Goal: Task Accomplishment & Management: Manage account settings

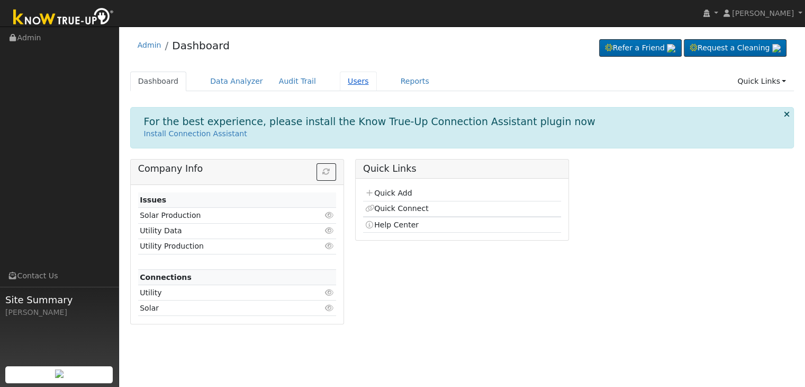
click at [340, 79] on link "Users" at bounding box center [358, 81] width 37 height 20
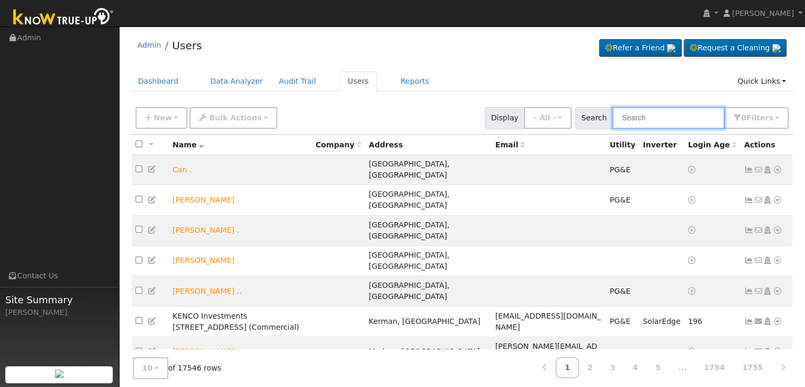
click at [638, 118] on input "text" at bounding box center [669, 118] width 112 height 22
paste input "[PERSON_NAME]"
type input "[PERSON_NAME]"
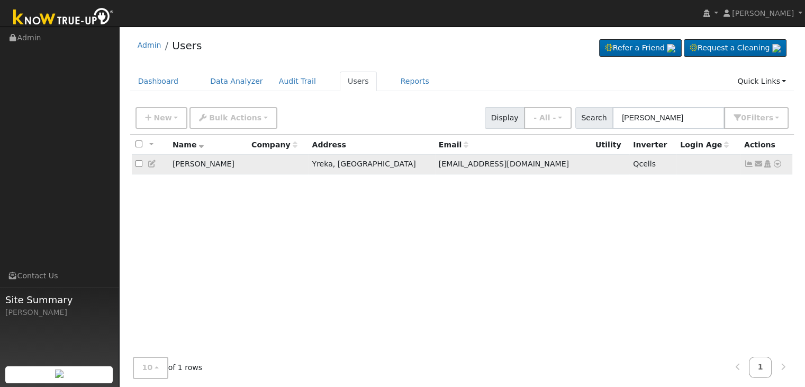
click at [748, 161] on icon at bounding box center [750, 163] width 10 height 7
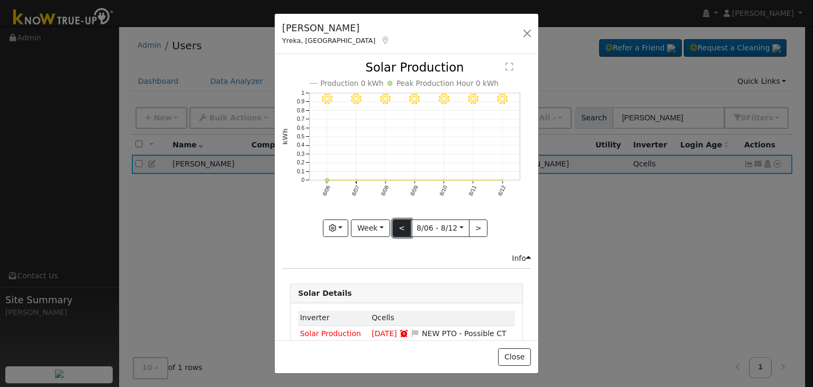
click at [396, 222] on button "<" at bounding box center [402, 228] width 19 height 18
click at [396, 222] on div "7/22 - Clear 7/21 - Clear 7/20 - Clear 7/19 - Clear 7/18 - Clear 7/17 - Clear 7…" at bounding box center [406, 148] width 249 height 175
click at [396, 222] on button "<" at bounding box center [402, 228] width 19 height 18
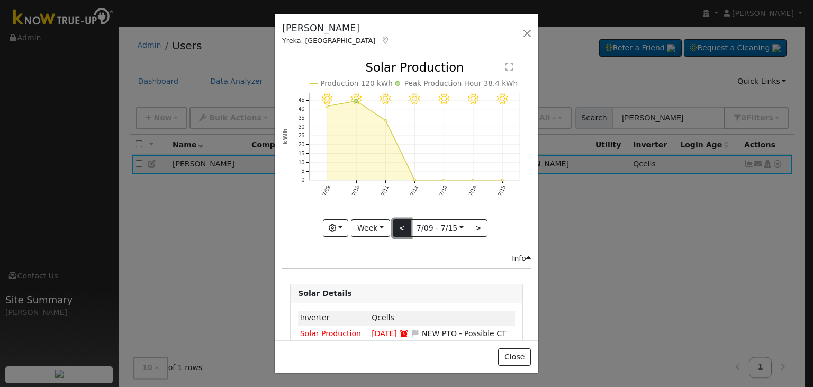
click at [396, 222] on button "<" at bounding box center [402, 228] width 19 height 18
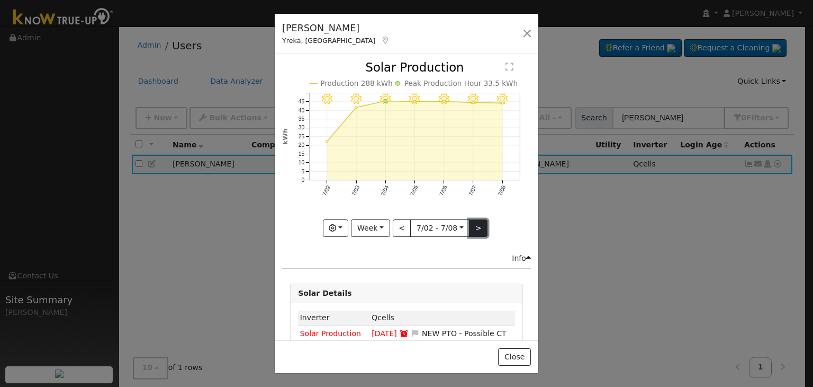
click at [472, 227] on button ">" at bounding box center [478, 228] width 19 height 18
type input "[DATE]"
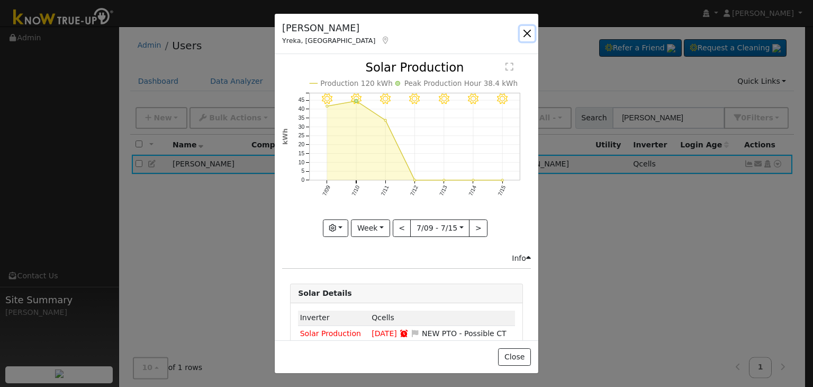
click at [527, 31] on button "button" at bounding box center [527, 33] width 15 height 15
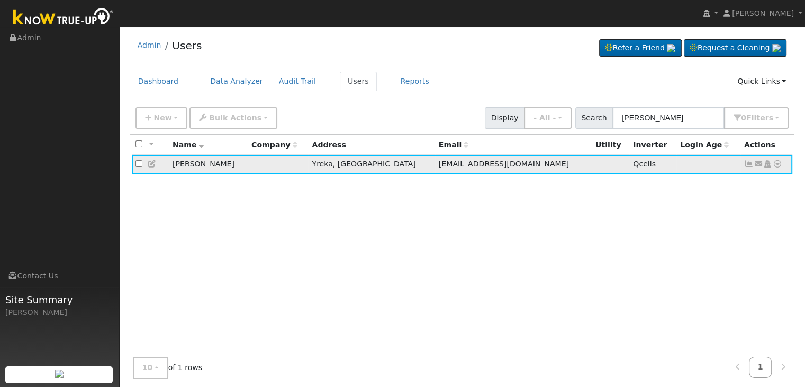
click at [746, 164] on icon at bounding box center [750, 163] width 10 height 7
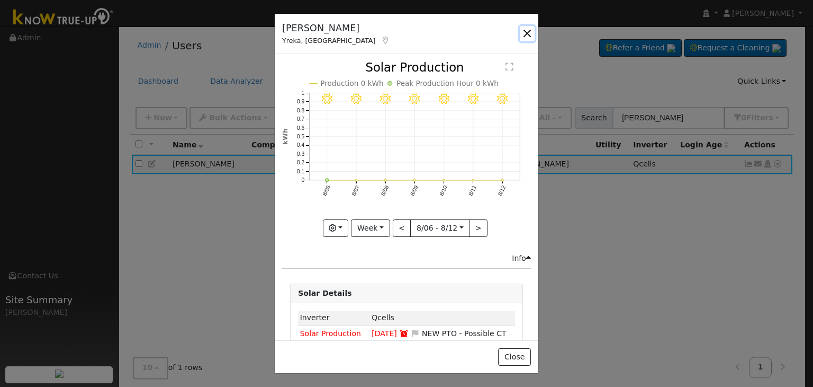
click at [524, 34] on button "button" at bounding box center [527, 33] width 15 height 15
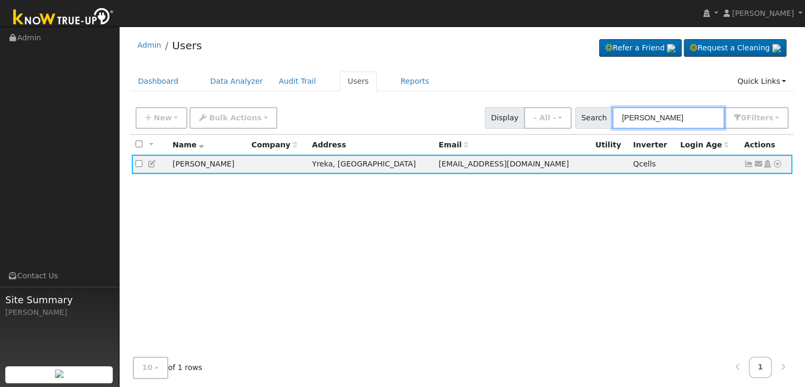
click at [647, 117] on input "[PERSON_NAME]" at bounding box center [669, 118] width 112 height 22
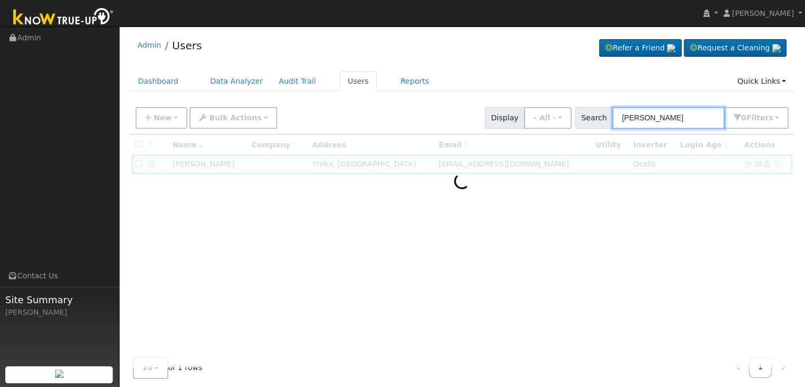
type input "[PERSON_NAME]"
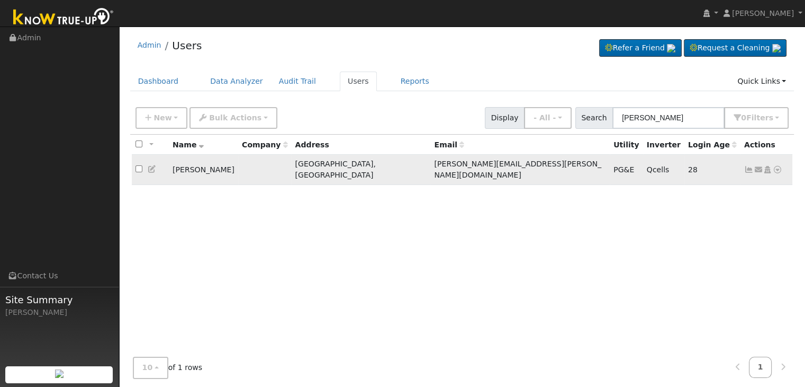
click at [748, 166] on icon at bounding box center [750, 169] width 10 height 7
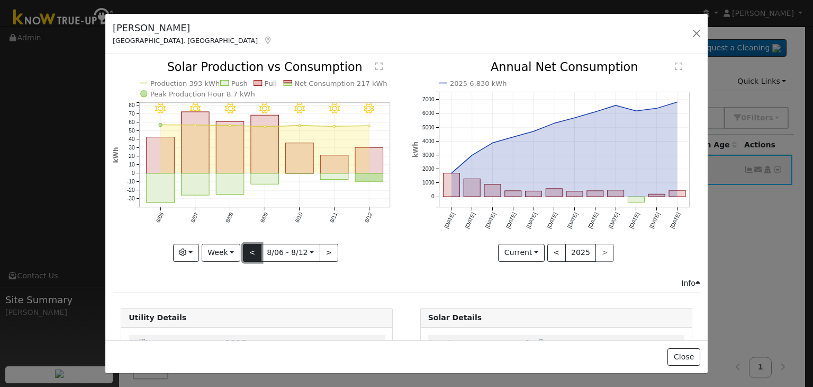
click at [250, 248] on button "<" at bounding box center [252, 253] width 19 height 18
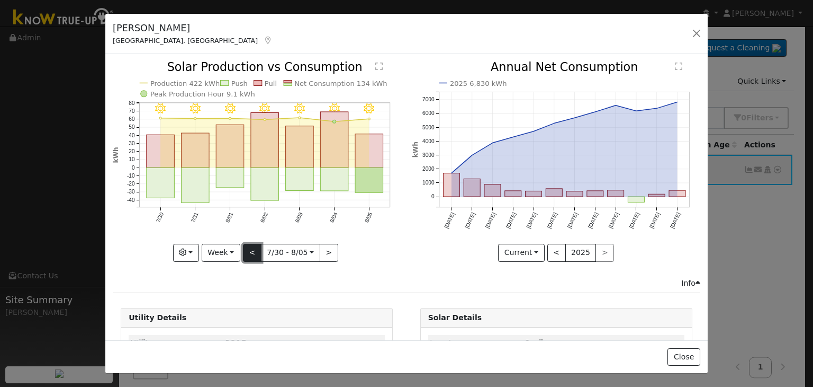
click at [250, 248] on button "<" at bounding box center [252, 253] width 19 height 18
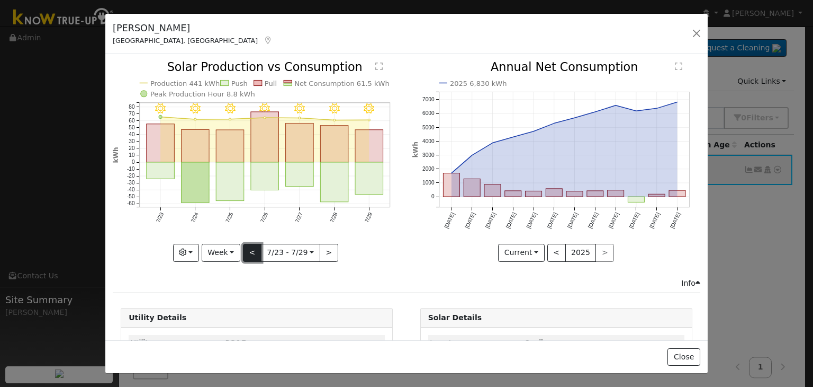
click at [250, 248] on button "<" at bounding box center [252, 253] width 19 height 18
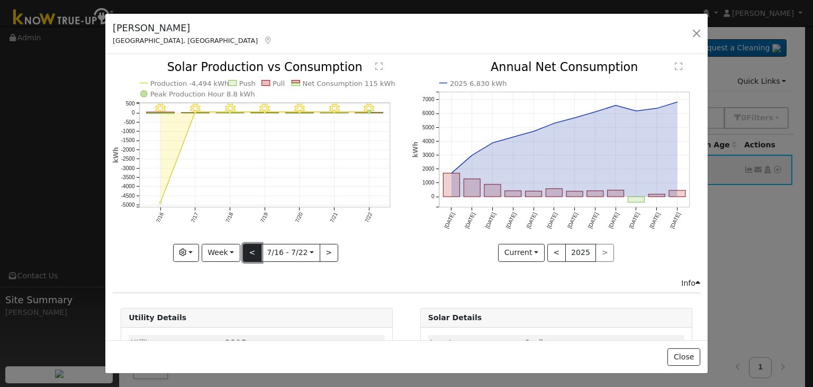
click at [250, 248] on button "<" at bounding box center [252, 253] width 19 height 18
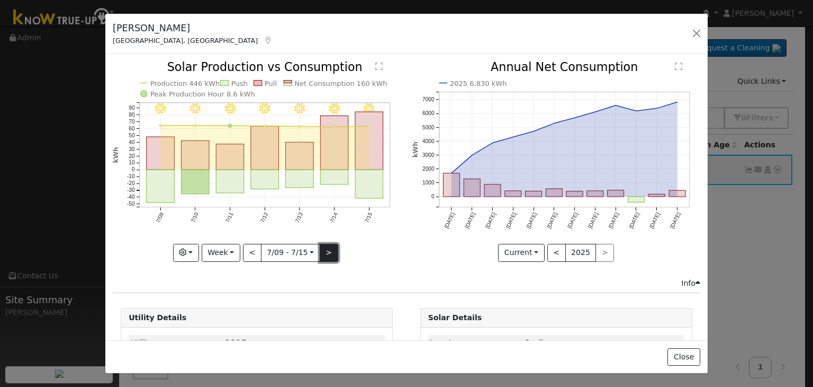
click at [326, 246] on button ">" at bounding box center [329, 253] width 19 height 18
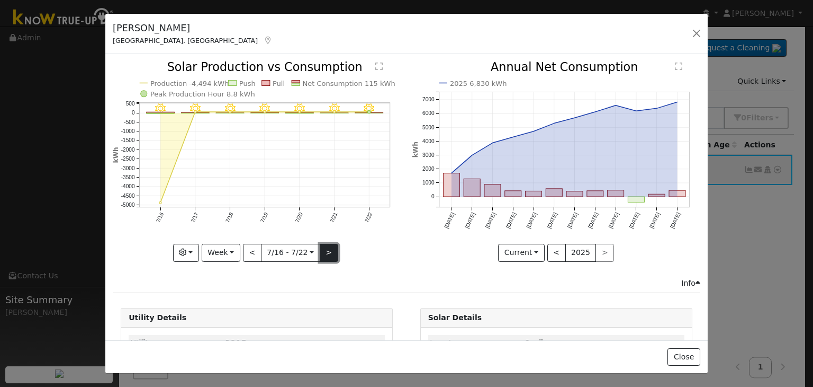
click at [326, 246] on button ">" at bounding box center [329, 253] width 19 height 18
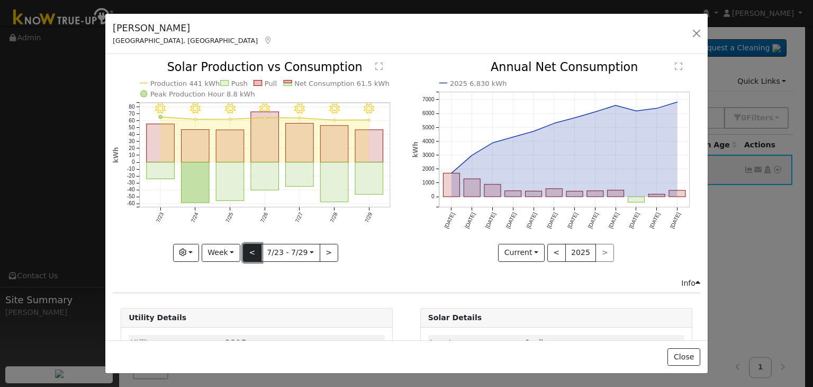
click at [249, 255] on button "<" at bounding box center [252, 253] width 19 height 18
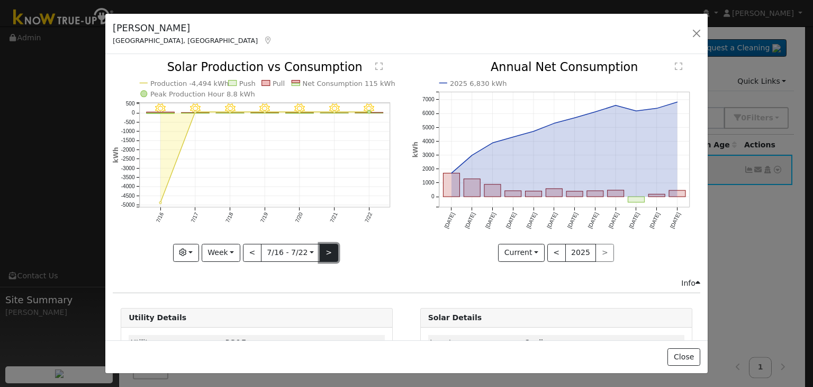
click at [327, 246] on button ">" at bounding box center [329, 253] width 19 height 18
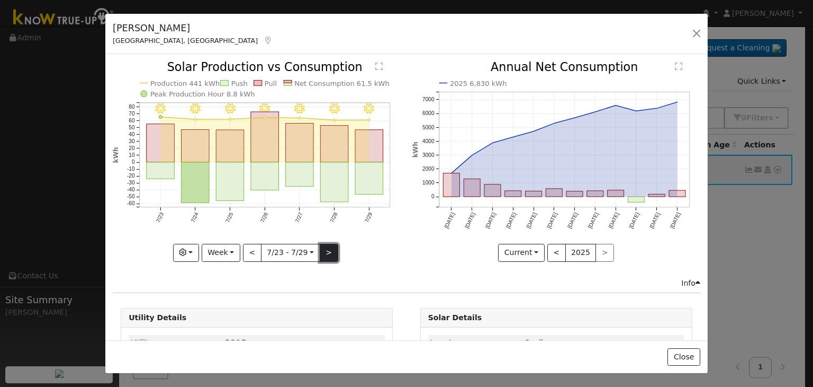
click at [320, 249] on button ">" at bounding box center [329, 253] width 19 height 18
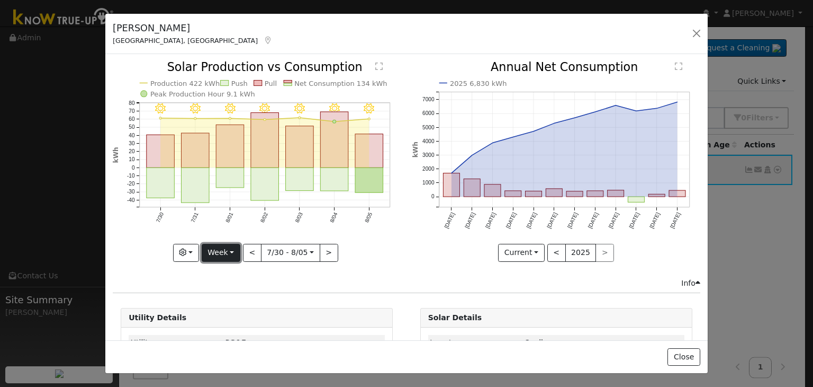
click at [227, 248] on button "Week" at bounding box center [221, 253] width 39 height 18
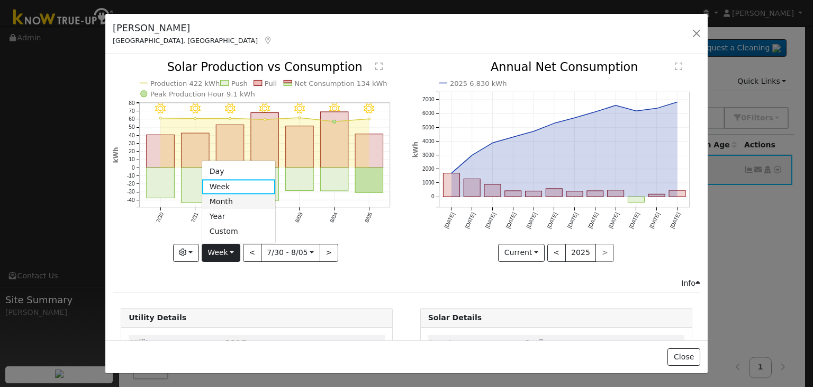
click at [237, 200] on link "Month" at bounding box center [239, 201] width 74 height 15
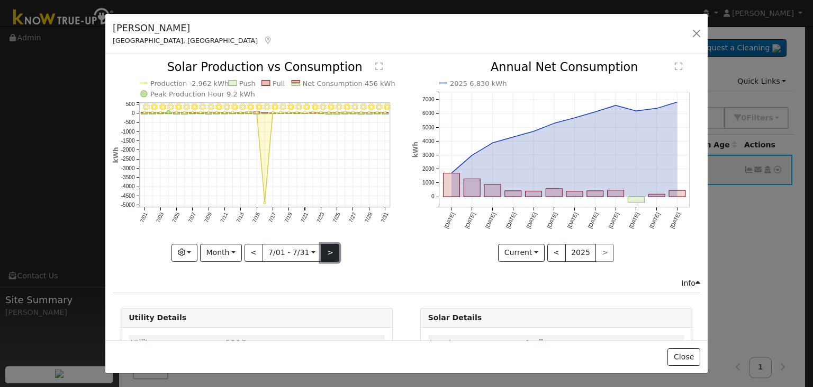
click at [330, 251] on button ">" at bounding box center [330, 253] width 19 height 18
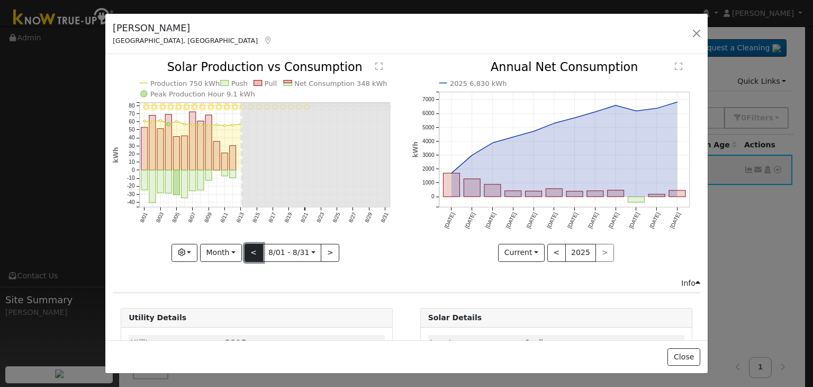
click at [255, 249] on button "<" at bounding box center [254, 253] width 19 height 18
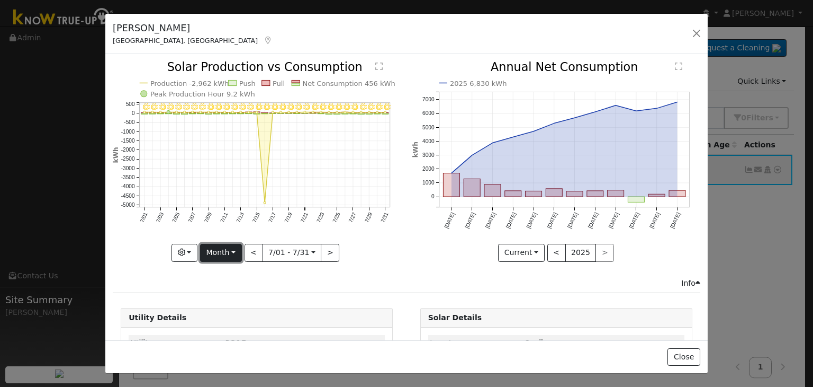
click at [231, 253] on button "Month" at bounding box center [221, 253] width 42 height 18
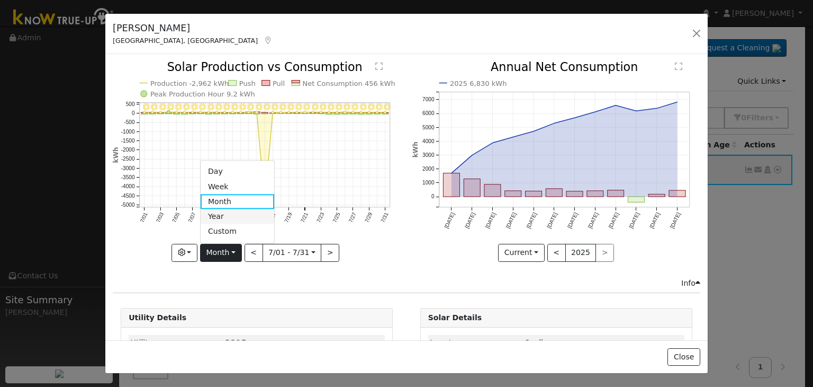
click at [235, 214] on link "Year" at bounding box center [238, 216] width 74 height 15
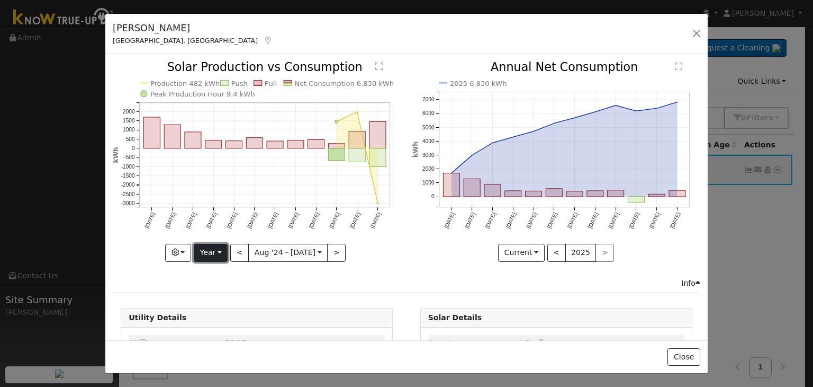
click at [221, 247] on button "Year" at bounding box center [211, 253] width 34 height 18
click at [216, 196] on link "Month" at bounding box center [231, 201] width 74 height 15
type input "[DATE]"
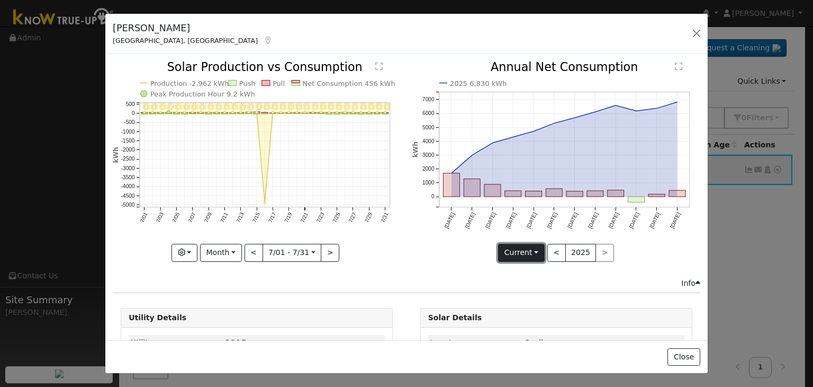
click at [527, 248] on button "Current" at bounding box center [521, 253] width 47 height 18
click at [454, 258] on div "2025 6,830 kWh [DATE] Sep '[DATE] Nov '[DATE] Jan '[DATE] Mar '[DATE] May '[DAT…" at bounding box center [556, 169] width 299 height 216
click at [697, 34] on button "button" at bounding box center [696, 33] width 15 height 15
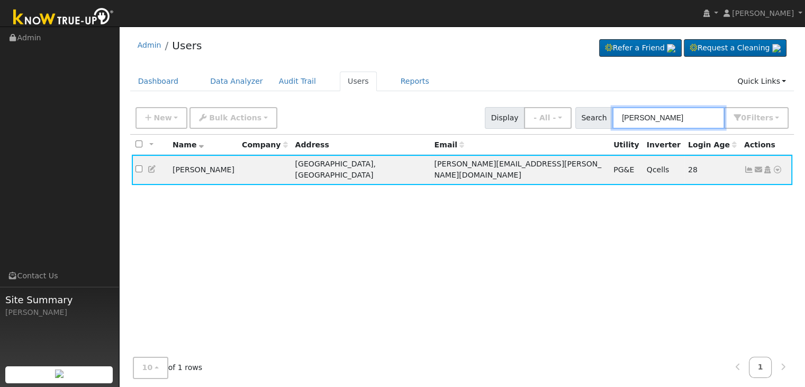
click at [644, 123] on input "[PERSON_NAME]" at bounding box center [669, 118] width 112 height 22
paste input "[PERSON_NAME]"
type input "[PERSON_NAME]"
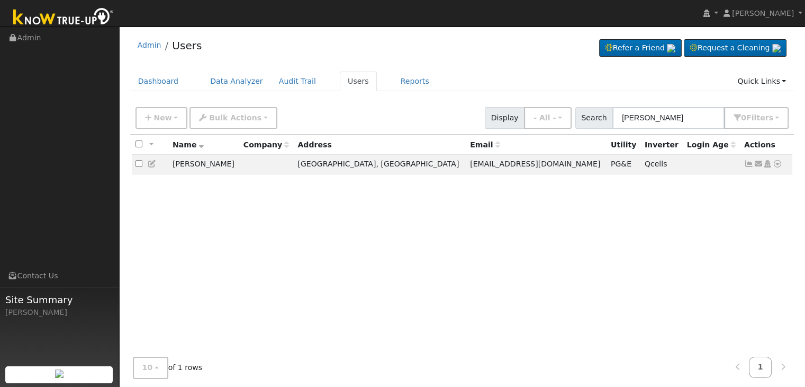
click at [626, 288] on div "All None All on page None on page Name Company Address Email Utility Inverter L…" at bounding box center [462, 251] width 665 height 232
click at [750, 166] on icon at bounding box center [750, 163] width 10 height 7
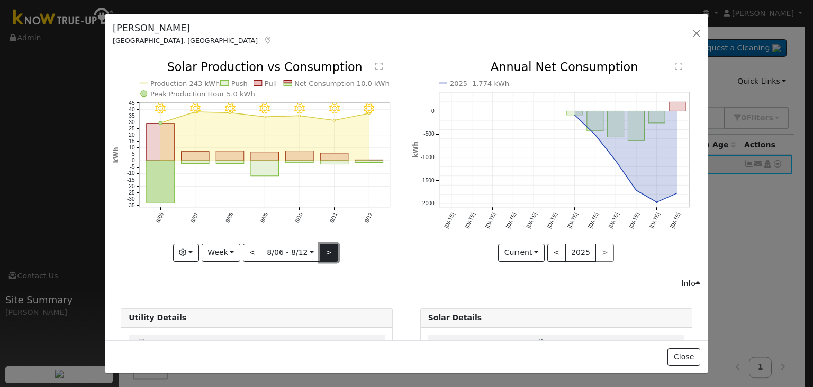
click at [325, 253] on button ">" at bounding box center [329, 253] width 19 height 18
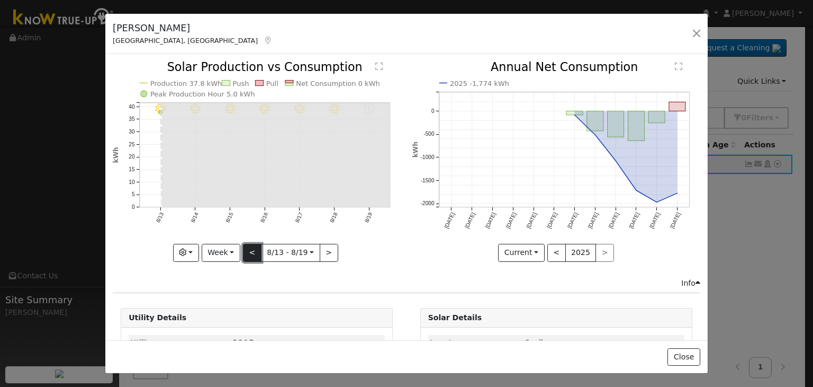
click at [250, 253] on button "<" at bounding box center [252, 253] width 19 height 18
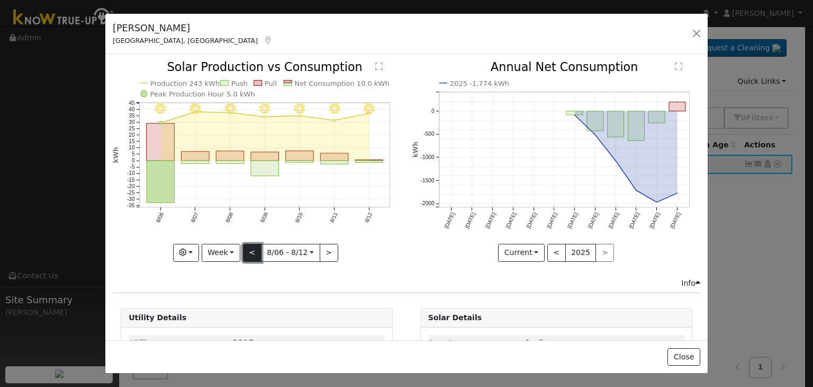
click at [250, 253] on button "<" at bounding box center [252, 253] width 19 height 18
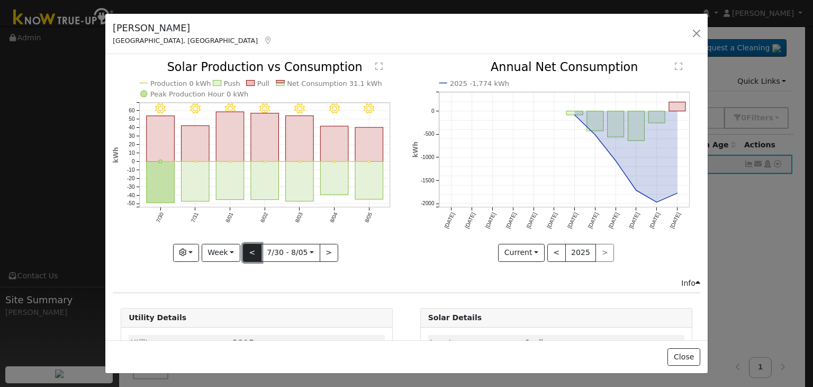
click at [250, 253] on button "<" at bounding box center [252, 253] width 19 height 18
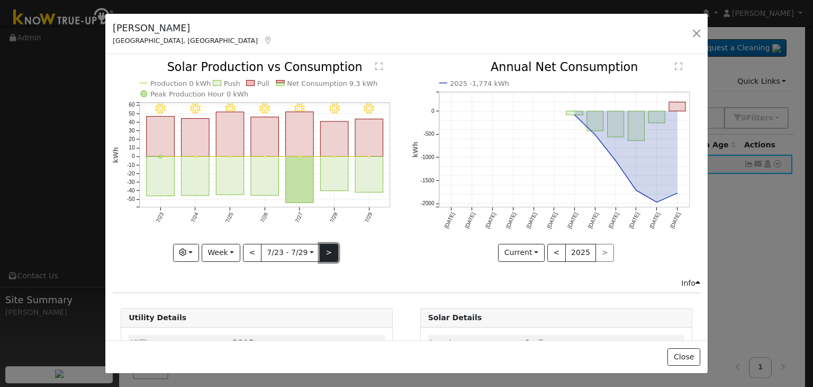
click at [320, 245] on button ">" at bounding box center [329, 253] width 19 height 18
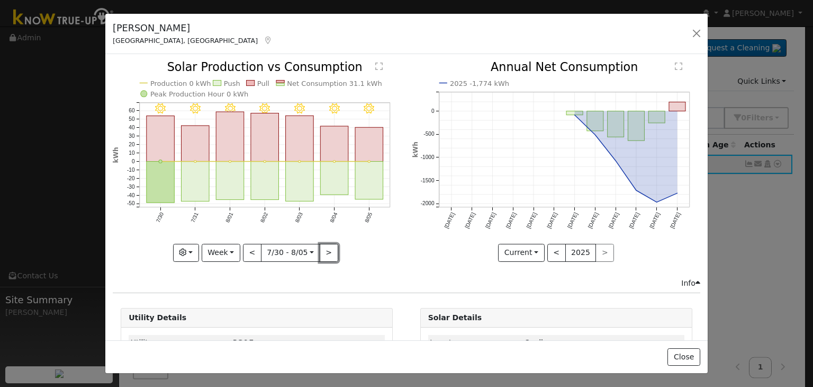
click at [322, 246] on button ">" at bounding box center [329, 253] width 19 height 18
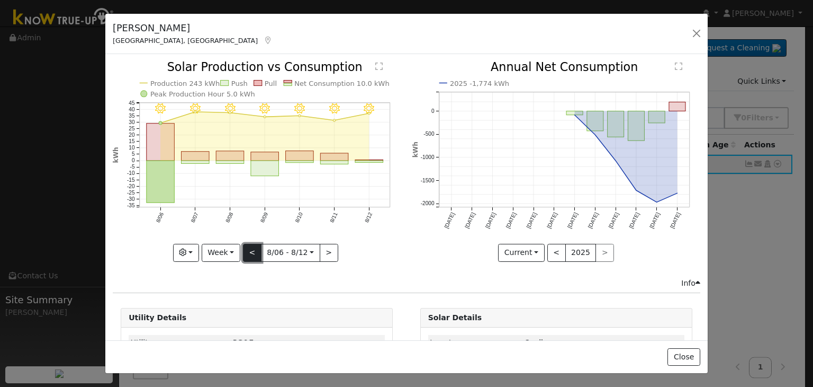
click at [252, 245] on button "<" at bounding box center [252, 253] width 19 height 18
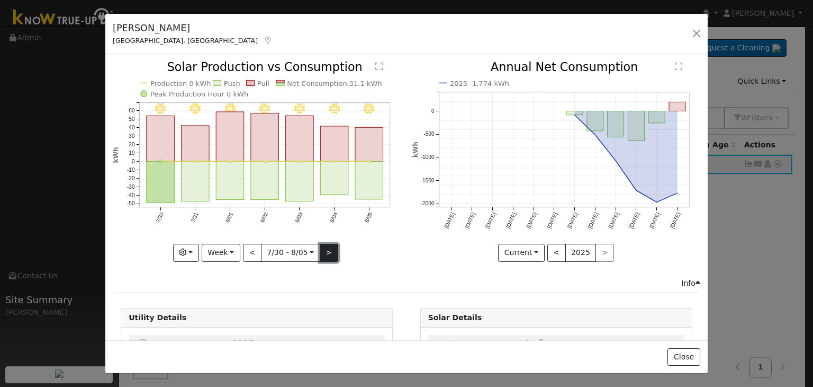
click at [326, 247] on button ">" at bounding box center [329, 253] width 19 height 18
type input "[DATE]"
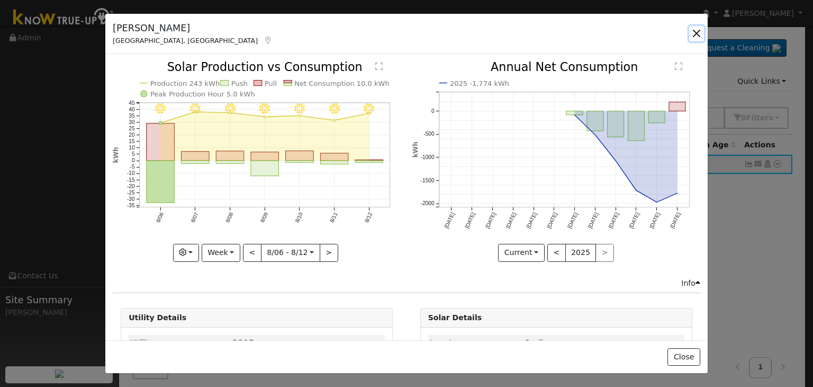
drag, startPoint x: 697, startPoint y: 32, endPoint x: 563, endPoint y: 9, distance: 135.5
click at [697, 32] on button "button" at bounding box center [696, 33] width 15 height 15
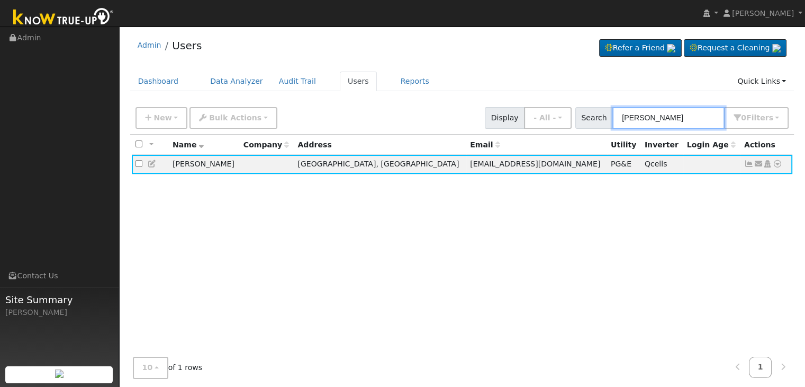
click at [652, 122] on input "[PERSON_NAME]" at bounding box center [669, 118] width 112 height 22
paste input "[PERSON_NAME]"
type input "[PERSON_NAME]"
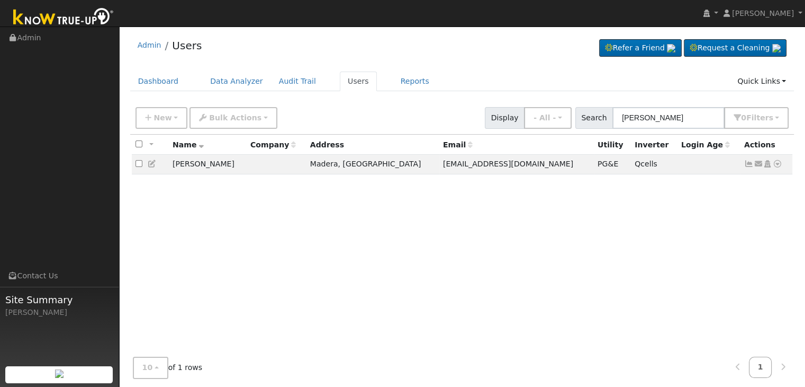
click at [638, 285] on div "All None All on page None on page Name Company Address Email Utility Inverter L…" at bounding box center [462, 251] width 665 height 232
click at [748, 160] on icon at bounding box center [750, 163] width 10 height 7
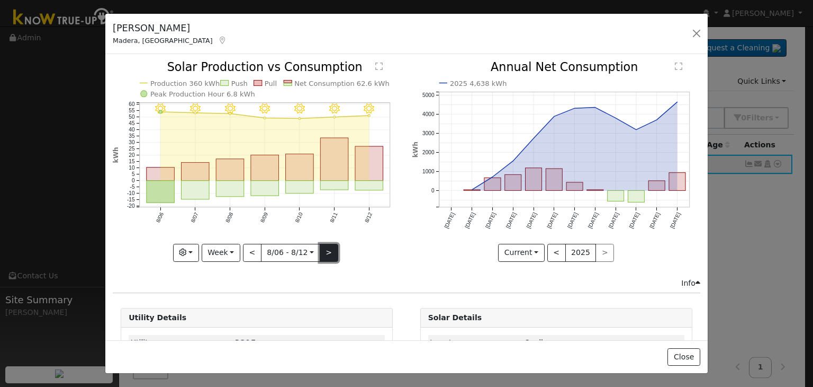
click at [320, 250] on button ">" at bounding box center [329, 253] width 19 height 18
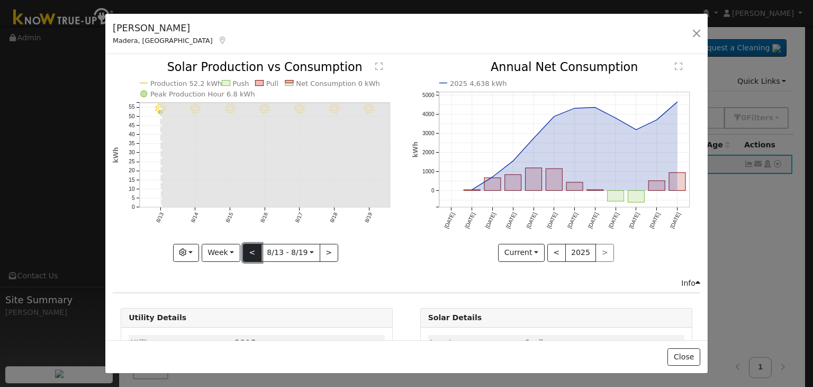
click at [253, 248] on button "<" at bounding box center [252, 253] width 19 height 18
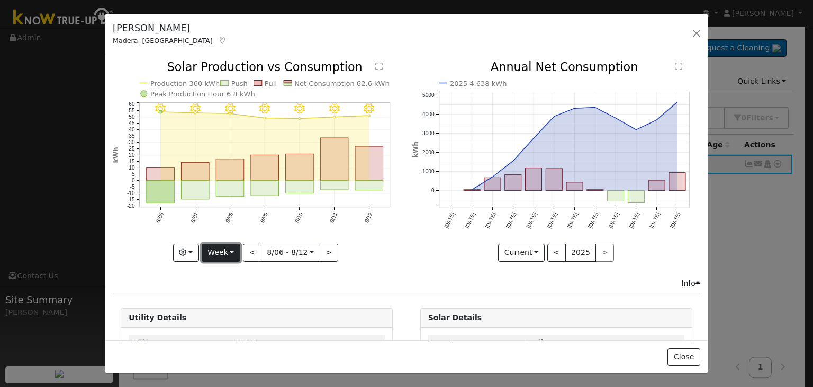
click at [229, 254] on button "Week" at bounding box center [221, 253] width 39 height 18
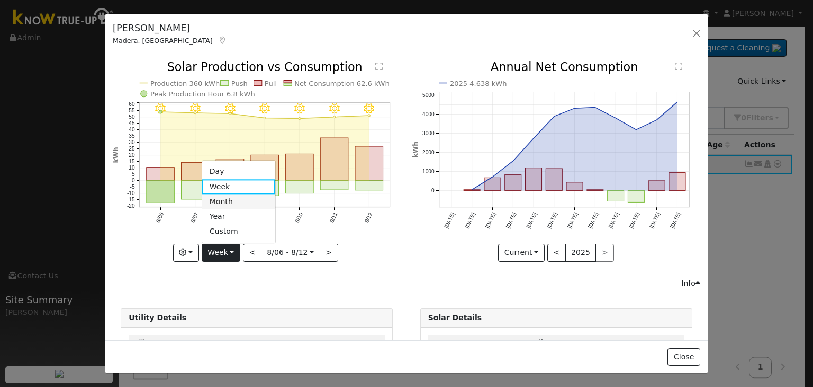
click at [225, 198] on link "Month" at bounding box center [239, 201] width 74 height 15
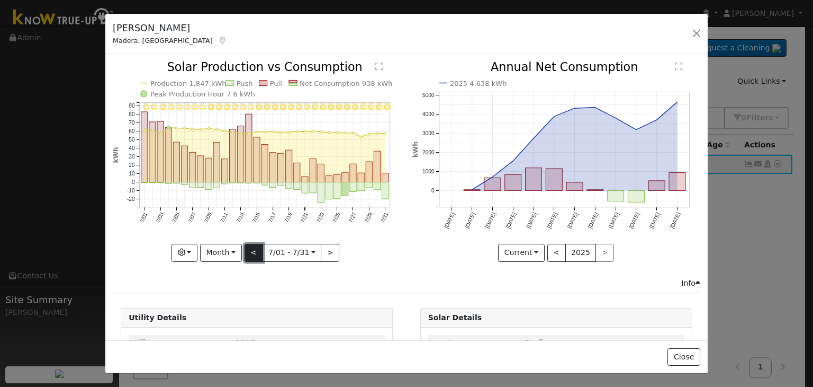
click at [253, 246] on button "<" at bounding box center [254, 253] width 19 height 18
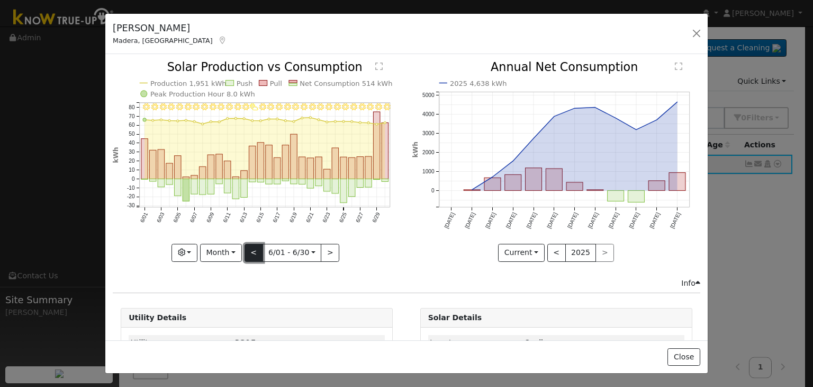
click at [253, 246] on button "<" at bounding box center [254, 253] width 19 height 18
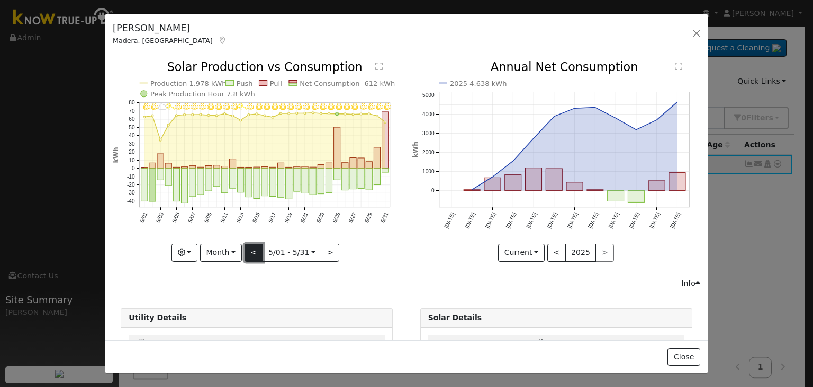
click at [253, 246] on button "<" at bounding box center [254, 253] width 19 height 18
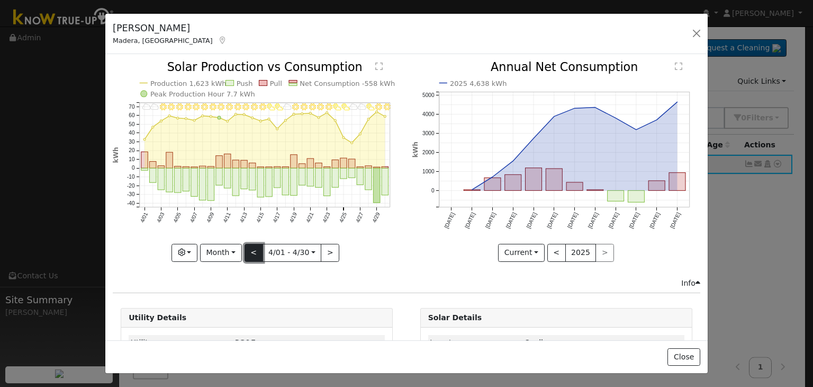
click at [253, 246] on button "<" at bounding box center [254, 253] width 19 height 18
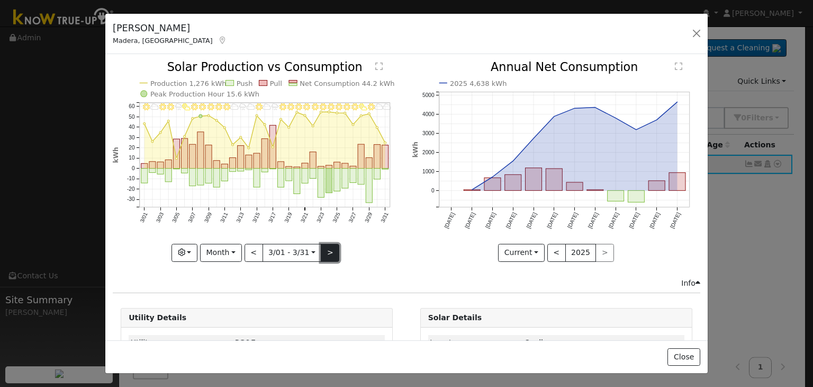
click at [328, 250] on button ">" at bounding box center [330, 253] width 19 height 18
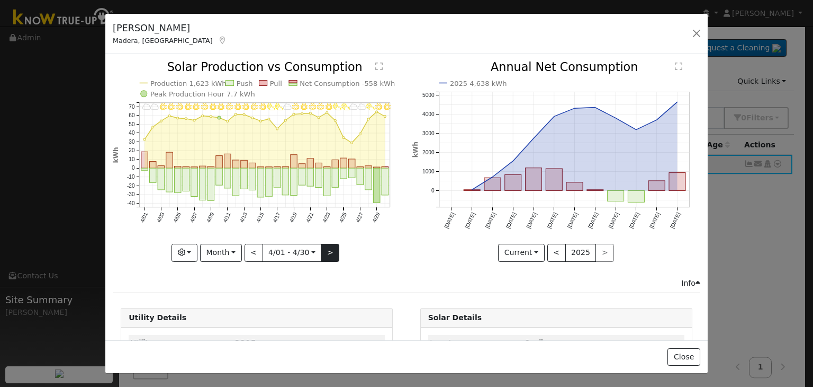
click at [328, 250] on div "4/30 - MostlyClear 4/29 - Clear 4/28 - PartlyCloudy 4/27 - MostlyCloudy 4/26 - …" at bounding box center [257, 161] width 288 height 200
click at [328, 250] on button ">" at bounding box center [330, 253] width 19 height 18
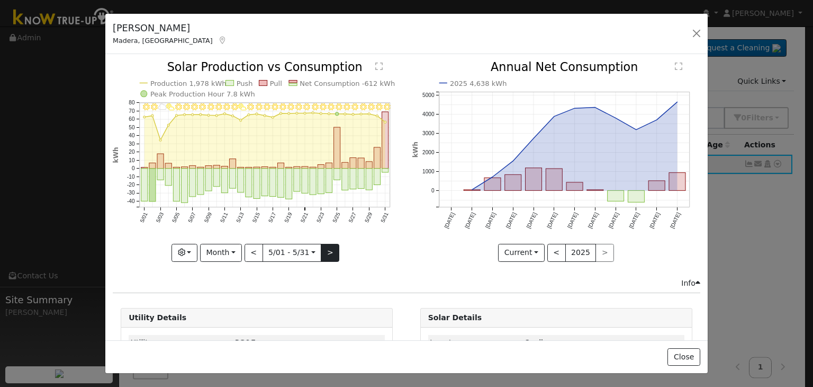
click at [328, 250] on div "5/31 - Clear 5/30 - Clear 5/29 - Clear 5/28 - Clear 5/27 - Clear 5/26 - MostlyC…" at bounding box center [257, 161] width 288 height 200
click at [326, 247] on button ">" at bounding box center [330, 253] width 19 height 18
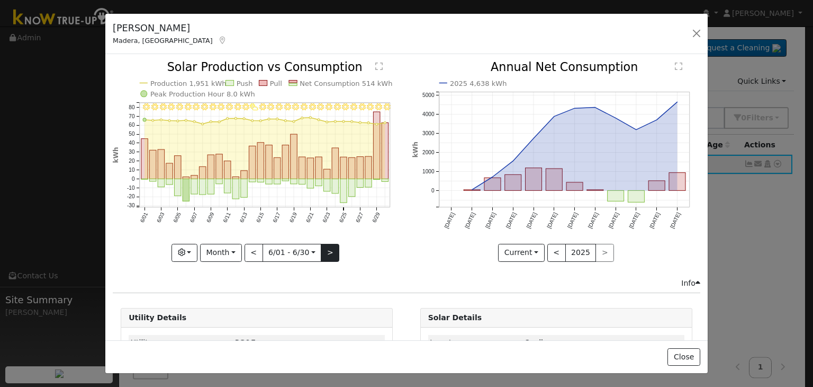
click at [326, 247] on div "6/30 - Clear 6/29 - Clear 6/28 - Clear 6/27 - Clear 6/26 - Clear 6/25 - Clear 6…" at bounding box center [257, 161] width 288 height 200
click at [326, 247] on button ">" at bounding box center [330, 253] width 19 height 18
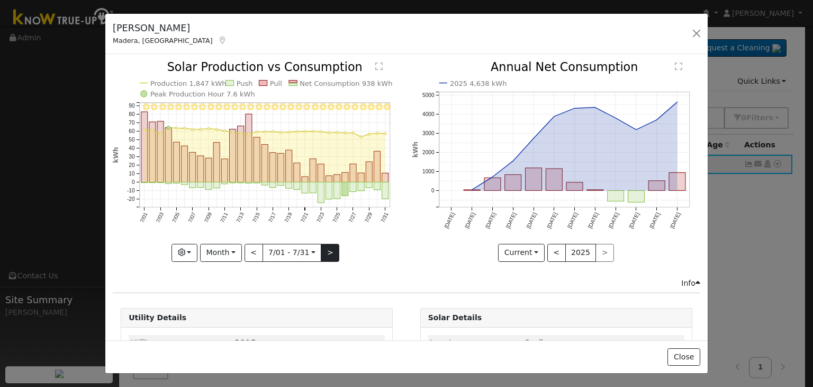
click at [326, 247] on div "7/31 - Clear 7/30 - Clear 7/29 - Clear 7/28 - MostlyClear 7/27 - Clear 7/26 - C…" at bounding box center [257, 161] width 288 height 200
click at [327, 245] on button ">" at bounding box center [330, 253] width 19 height 18
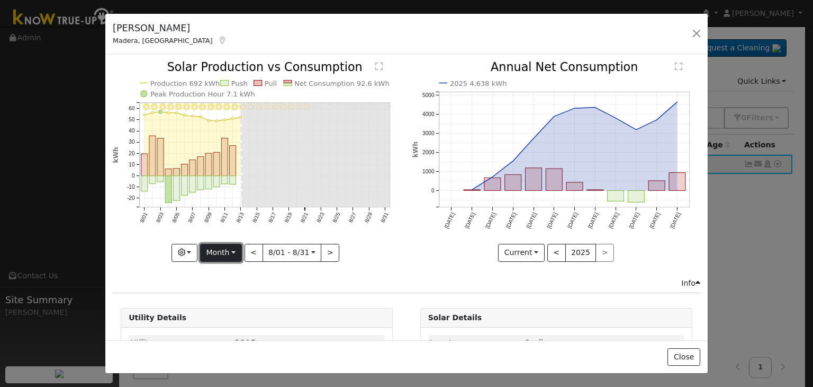
click at [229, 251] on button "Month" at bounding box center [221, 253] width 42 height 18
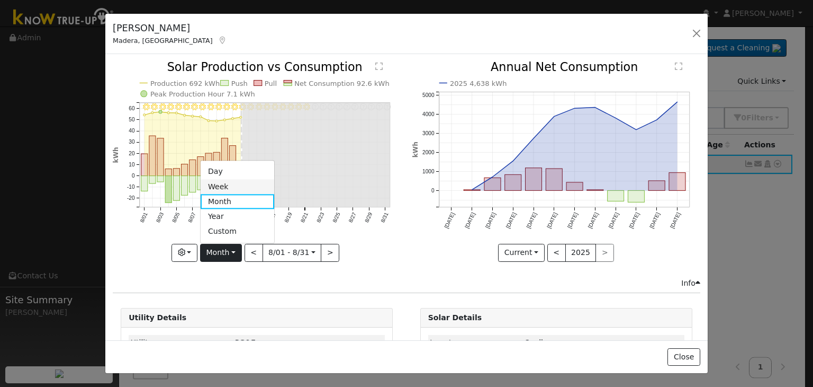
click at [220, 182] on link "Week" at bounding box center [238, 186] width 74 height 15
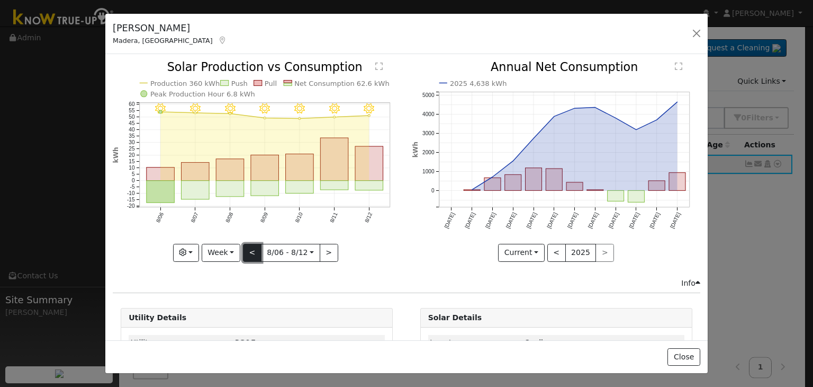
click at [249, 251] on button "<" at bounding box center [252, 253] width 19 height 18
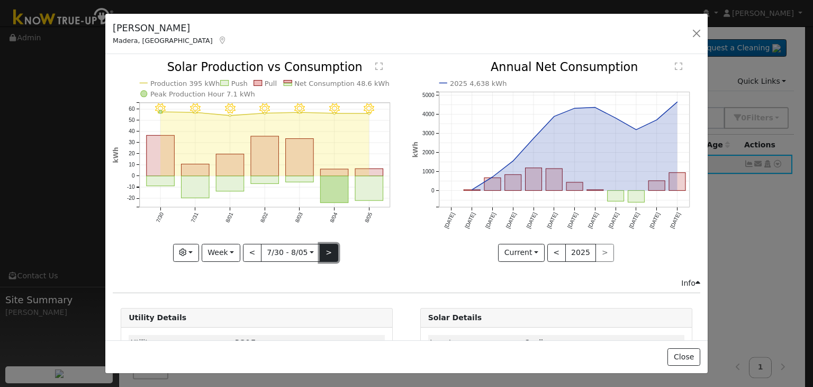
click at [330, 253] on button ">" at bounding box center [329, 253] width 19 height 18
type input "[DATE]"
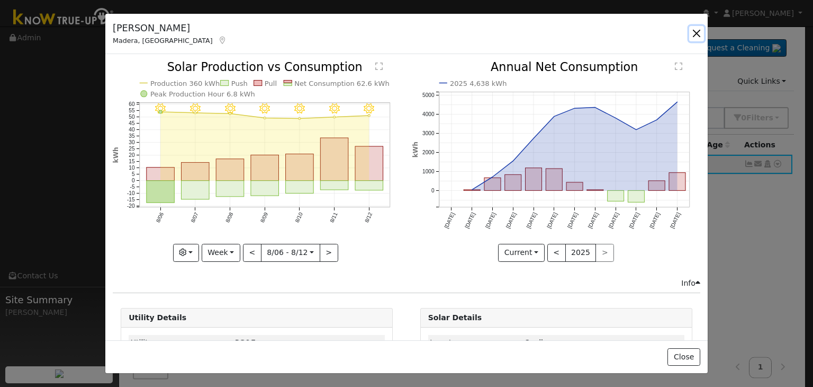
click at [698, 33] on button "button" at bounding box center [696, 33] width 15 height 15
